Goal: Information Seeking & Learning: Learn about a topic

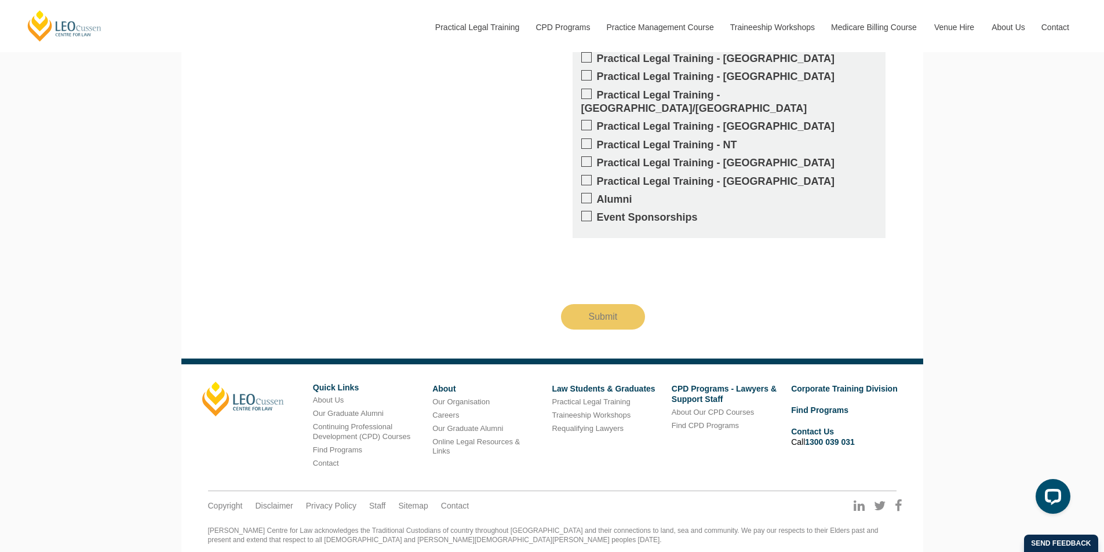
scroll to position [1278, 0]
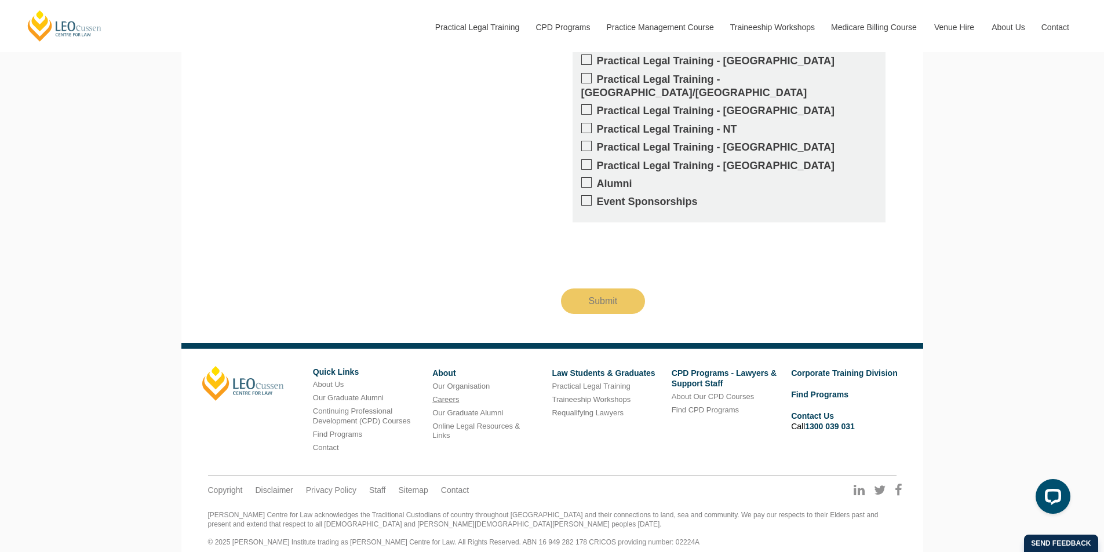
click at [447, 395] on link "Careers" at bounding box center [445, 399] width 27 height 9
